Goal: Browse casually

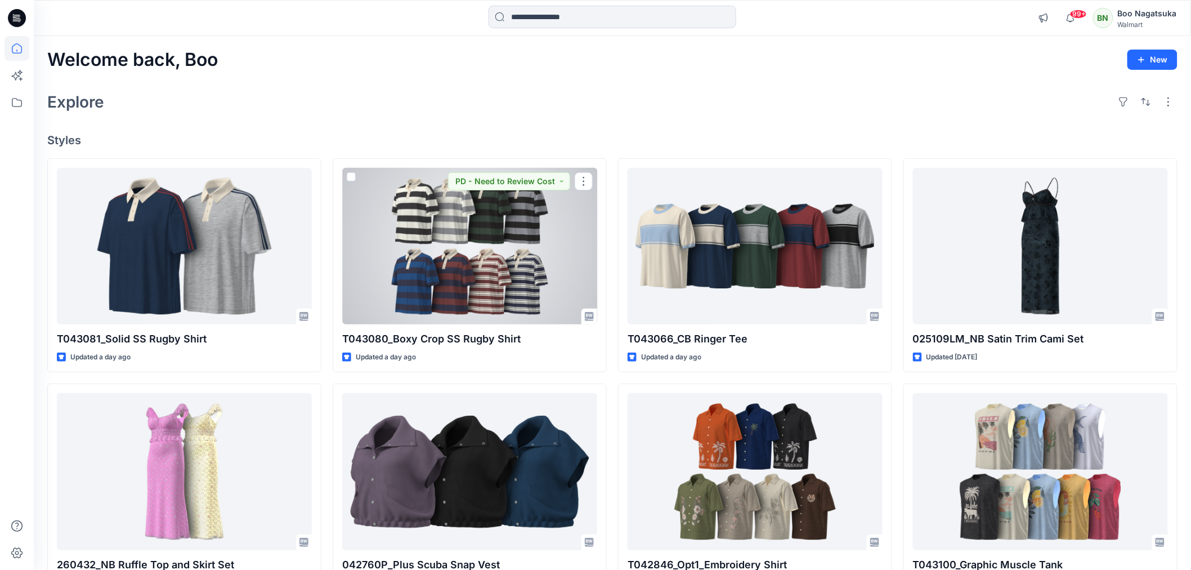
click at [490, 268] on div at bounding box center [469, 246] width 255 height 156
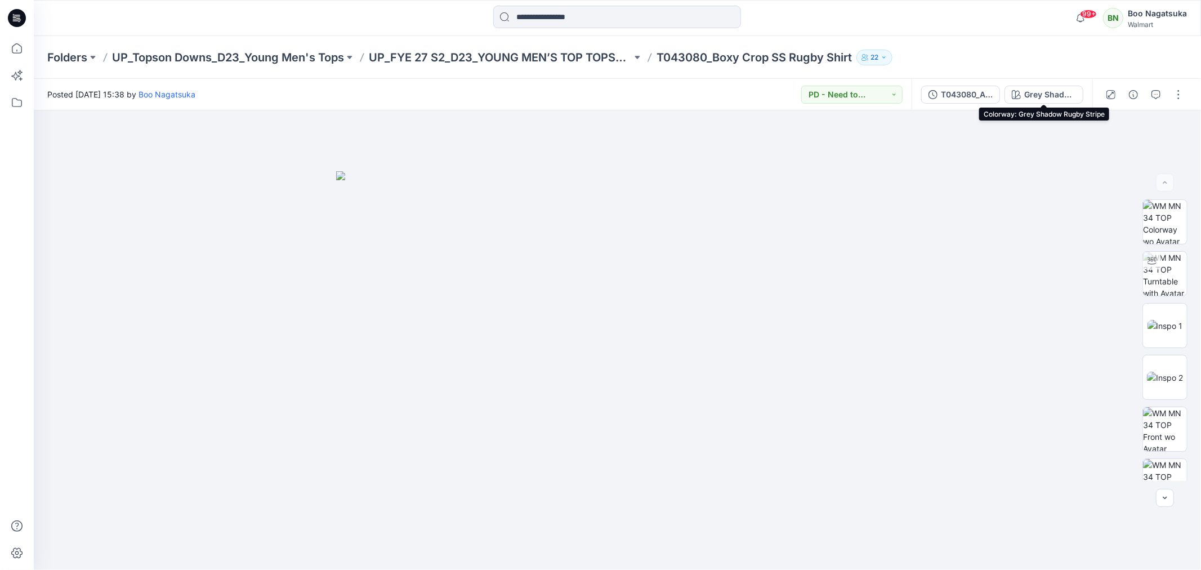
click at [1036, 94] on div "Grey Shadow Rugby Stripe" at bounding box center [1050, 94] width 52 height 12
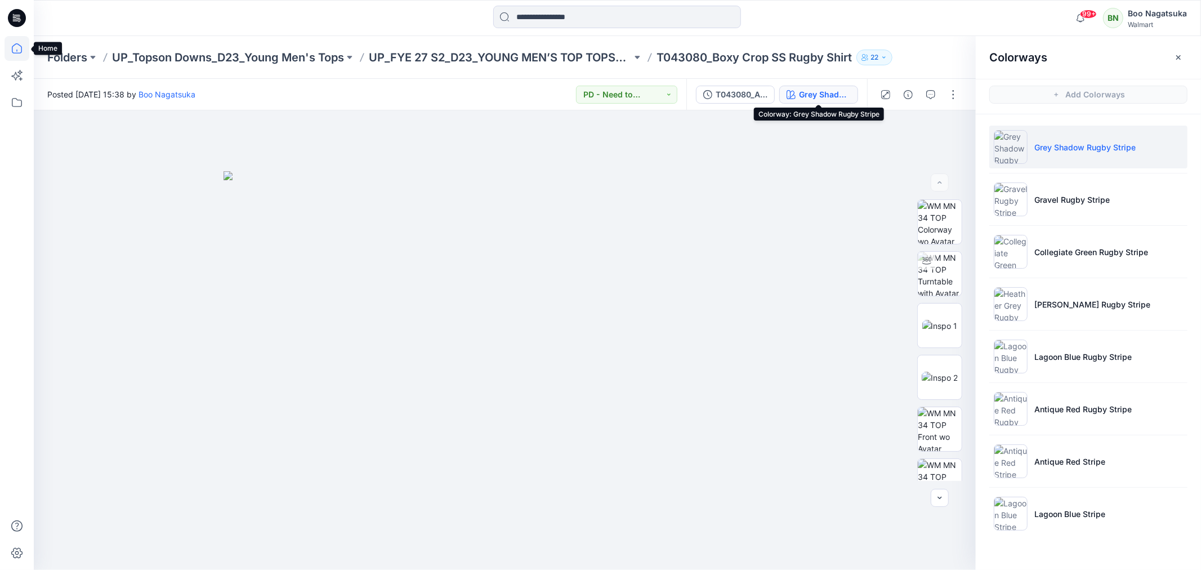
click at [18, 46] on icon at bounding box center [17, 48] width 25 height 25
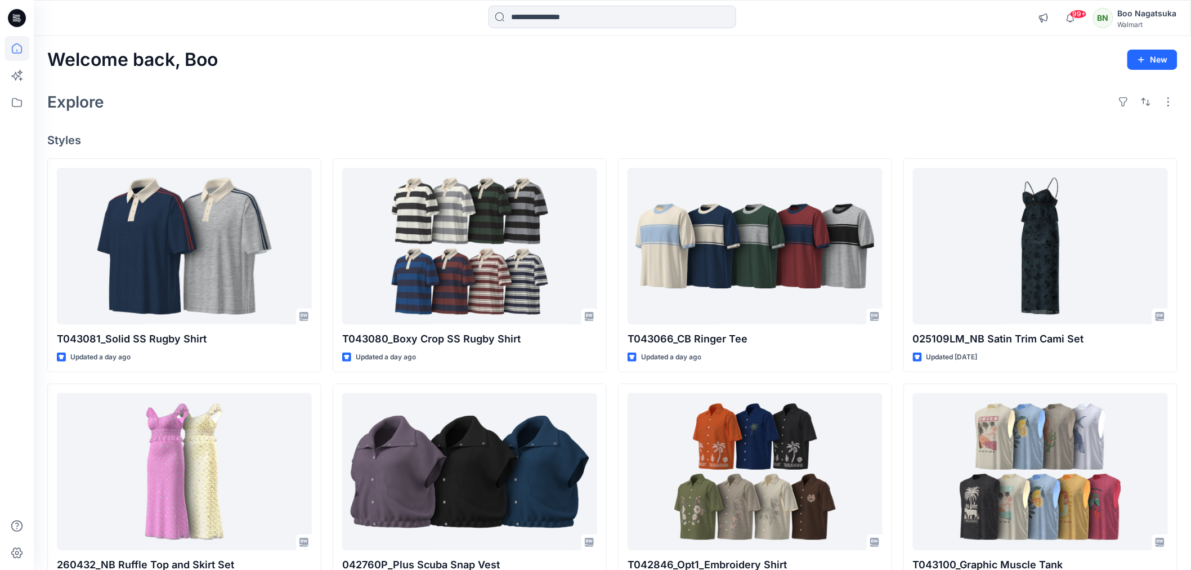
click at [829, 99] on div "Explore" at bounding box center [612, 101] width 1130 height 27
